Goal: Transaction & Acquisition: Book appointment/travel/reservation

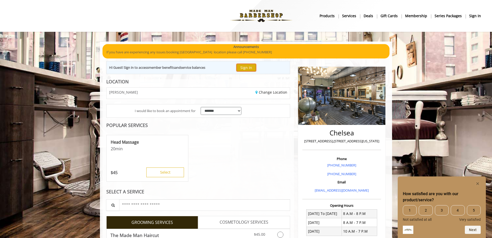
click at [244, 68] on button "Sign In" at bounding box center [245, 67] width 19 height 7
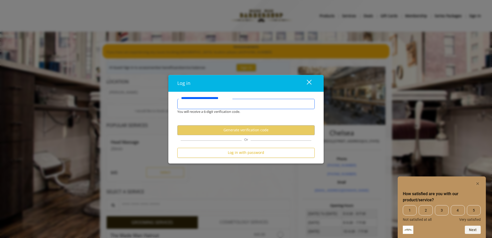
click at [225, 101] on input "**********" at bounding box center [245, 104] width 137 height 10
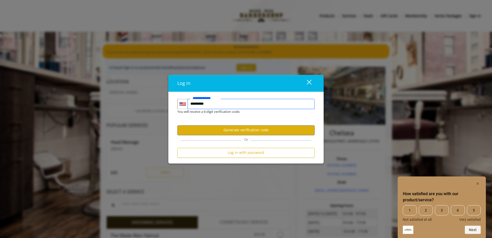
type input "**********"
click at [205, 126] on button "Generate verification code" at bounding box center [245, 130] width 137 height 10
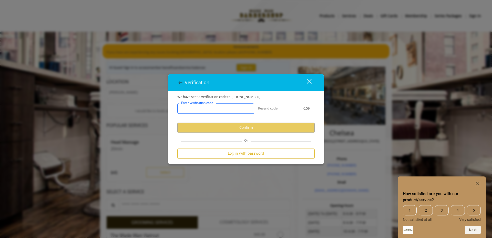
click at [200, 112] on input "Enter verification code" at bounding box center [215, 108] width 77 height 10
click at [201, 108] on input "Enter verification code" at bounding box center [215, 108] width 77 height 10
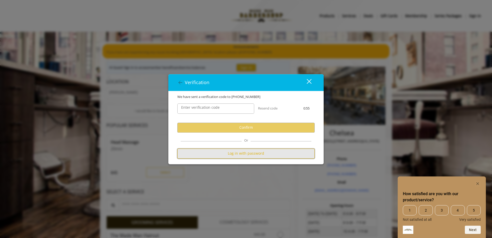
click at [208, 152] on button "Log in with password" at bounding box center [245, 153] width 137 height 10
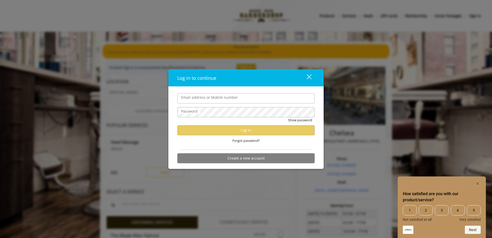
type input "**********"
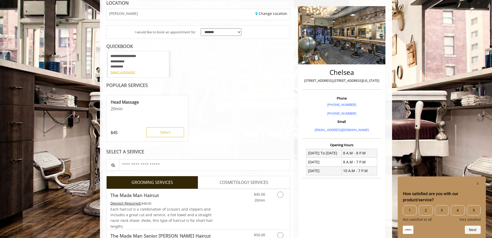
scroll to position [65, 0]
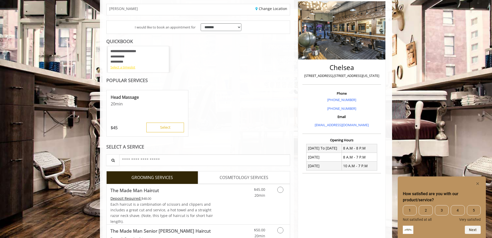
click at [132, 69] on div "Select a timeslot" at bounding box center [138, 67] width 56 height 5
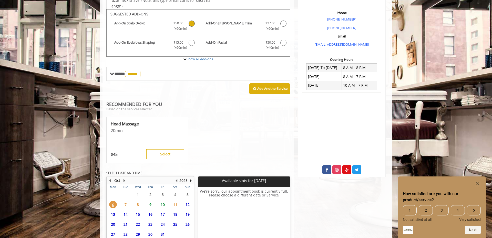
scroll to position [172, 0]
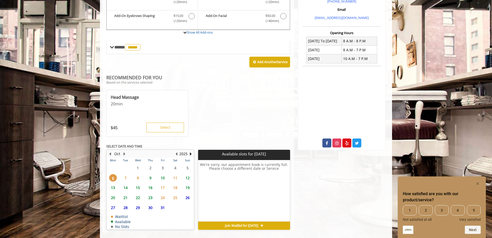
click at [126, 177] on span "7" at bounding box center [126, 177] width 8 height 7
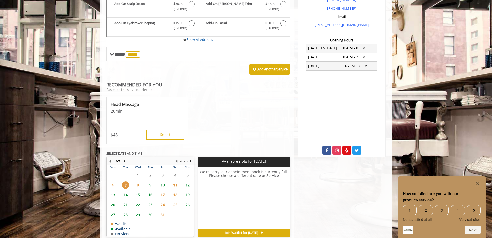
scroll to position [167, 0]
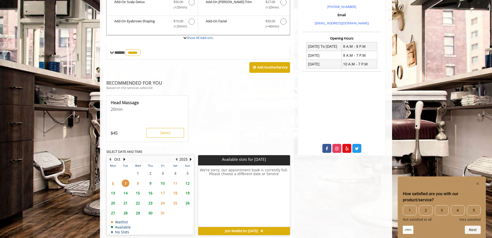
click at [152, 184] on span "9" at bounding box center [150, 182] width 8 height 7
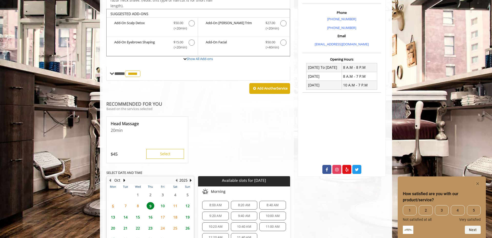
scroll to position [145, 0]
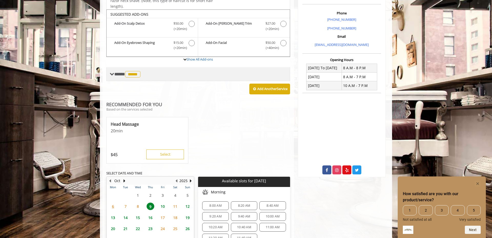
click at [114, 76] on span "**** ***** ********" at bounding box center [127, 74] width 27 height 5
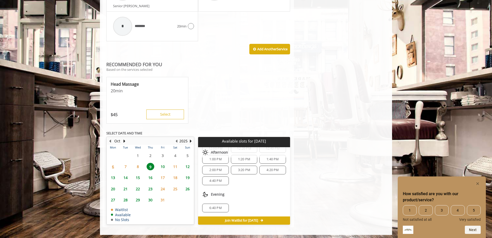
scroll to position [77, 0]
click at [215, 206] on span "6:40 PM" at bounding box center [215, 208] width 12 height 4
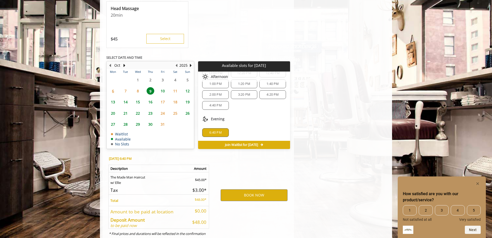
scroll to position [523, 0]
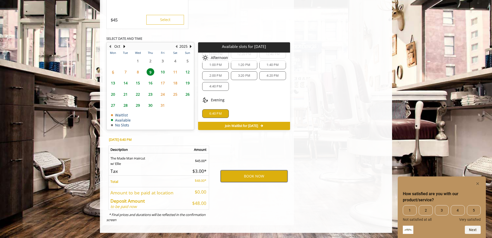
click at [242, 174] on button "BOOK NOW" at bounding box center [253, 176] width 67 height 12
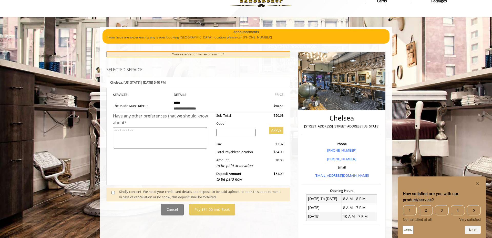
scroll to position [23, 0]
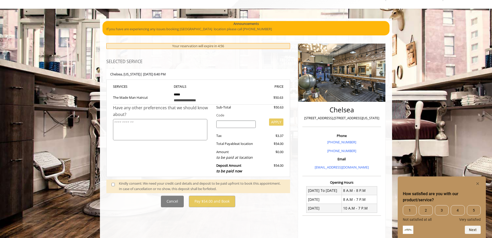
click at [110, 184] on span at bounding box center [115, 185] width 15 height 11
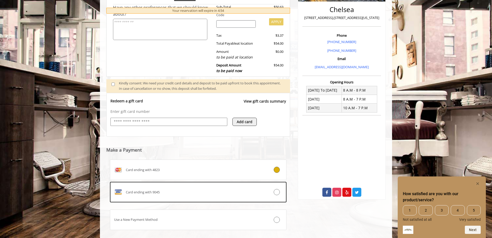
scroll to position [143, 0]
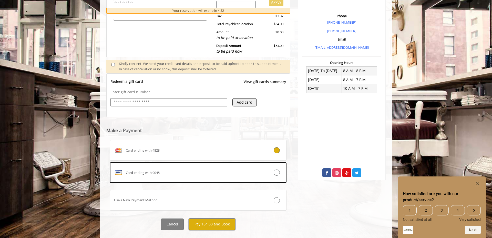
click at [227, 225] on button "Pay $54.00 and Book" at bounding box center [212, 224] width 46 height 12
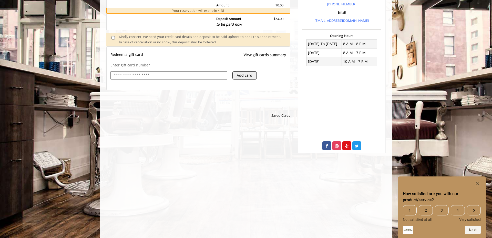
scroll to position [170, 0]
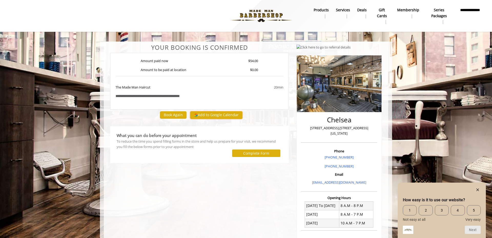
click at [225, 115] on button "Add to Google Calendar" at bounding box center [216, 115] width 52 height 8
click at [200, 159] on div "What you can do before your appointment To reduce the time you spend filling fo…" at bounding box center [199, 145] width 171 height 30
